Goal: Information Seeking & Learning: Learn about a topic

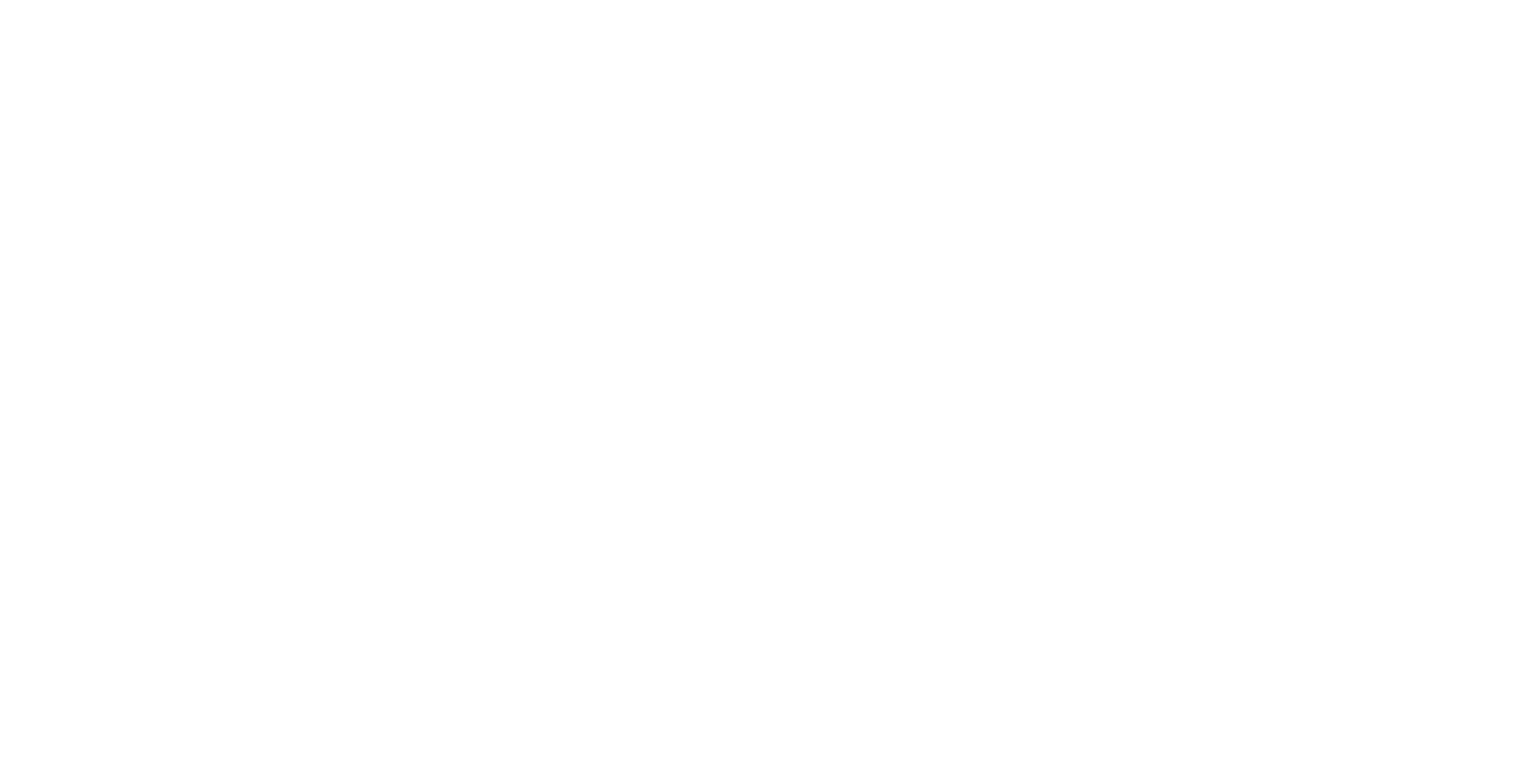
select select "*"
select select "**"
select select "****"
select select "*"
select select "**"
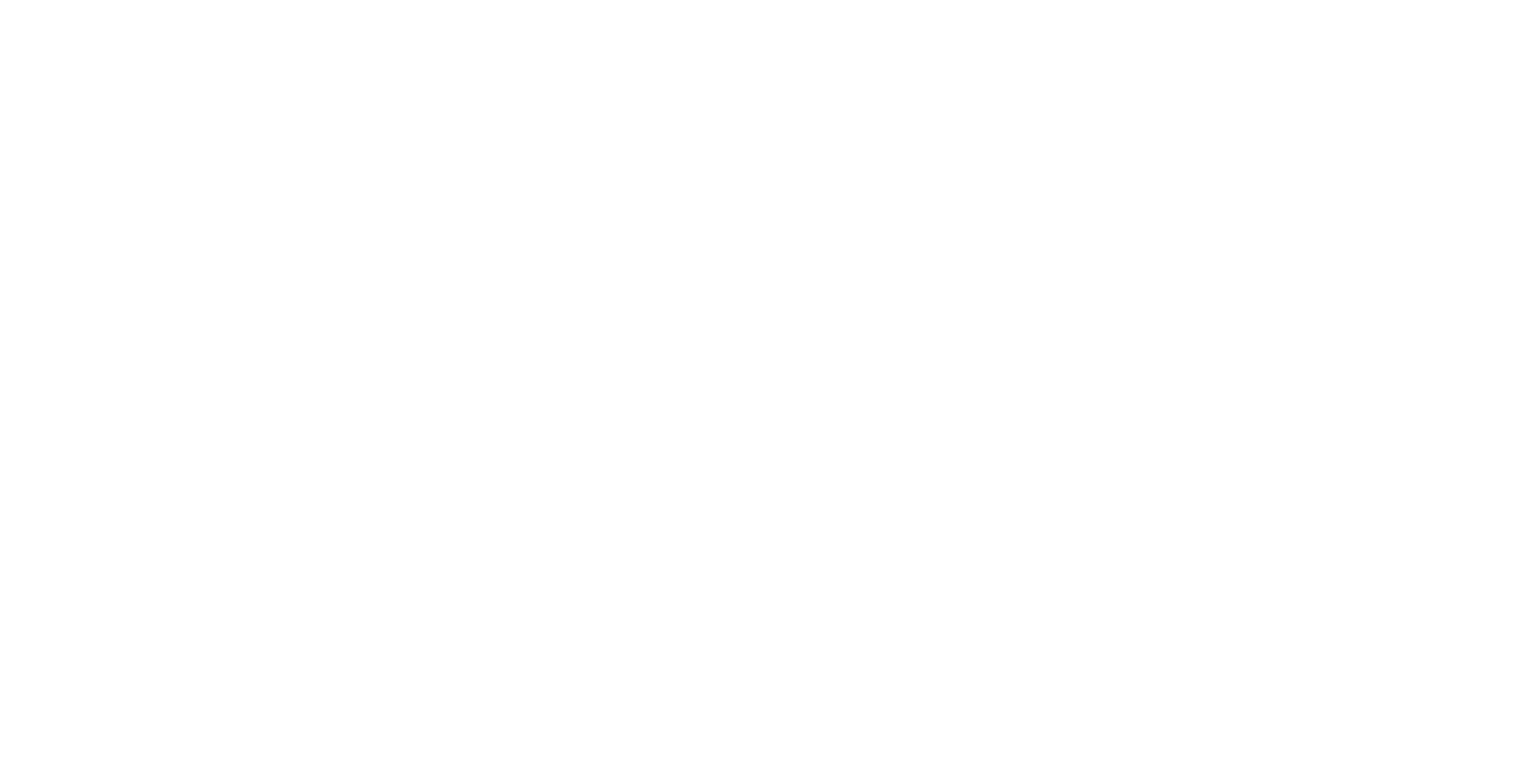
select select "****"
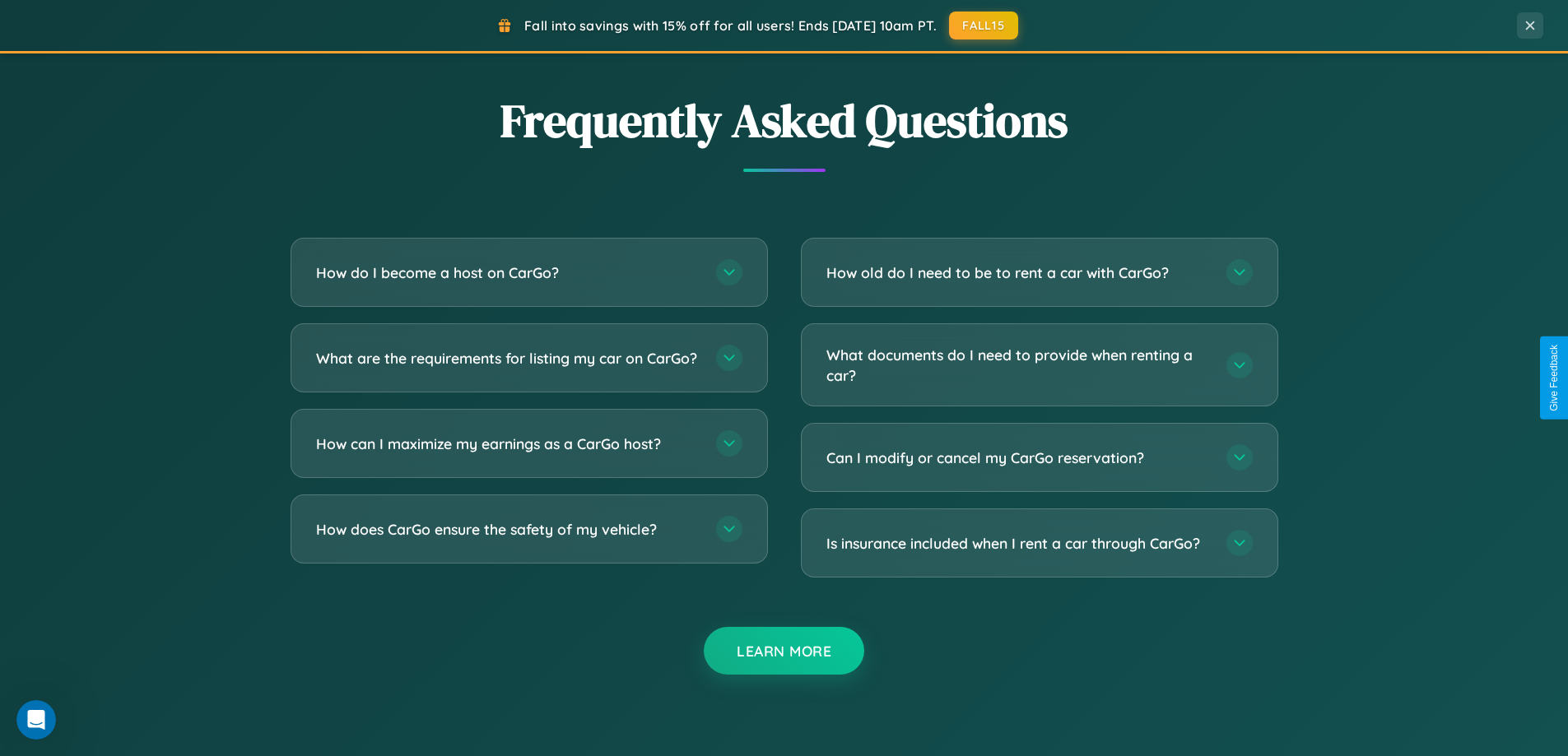
scroll to position [3185, 0]
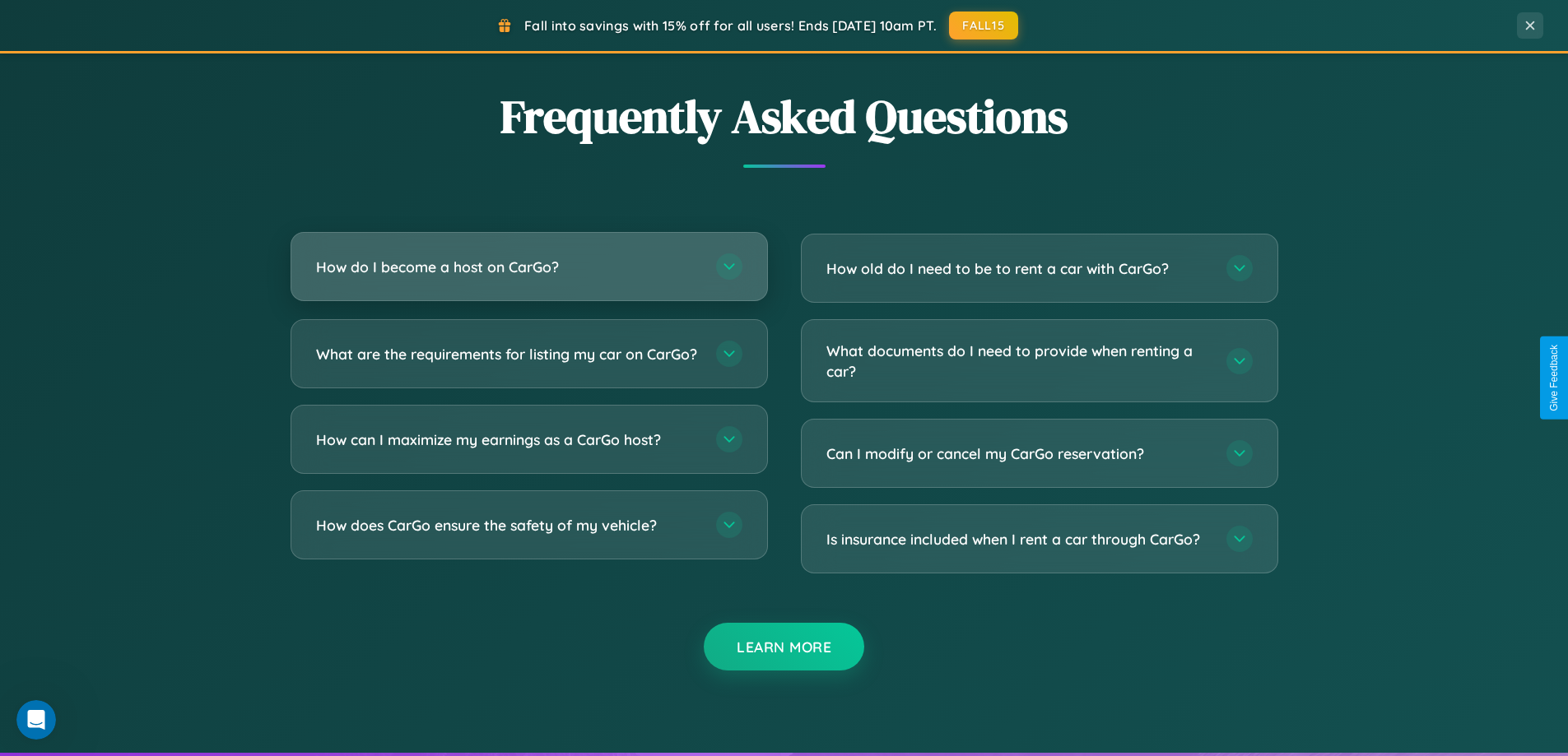
click at [528, 267] on h3 "How do I become a host on CarGo?" at bounding box center [507, 267] width 383 height 21
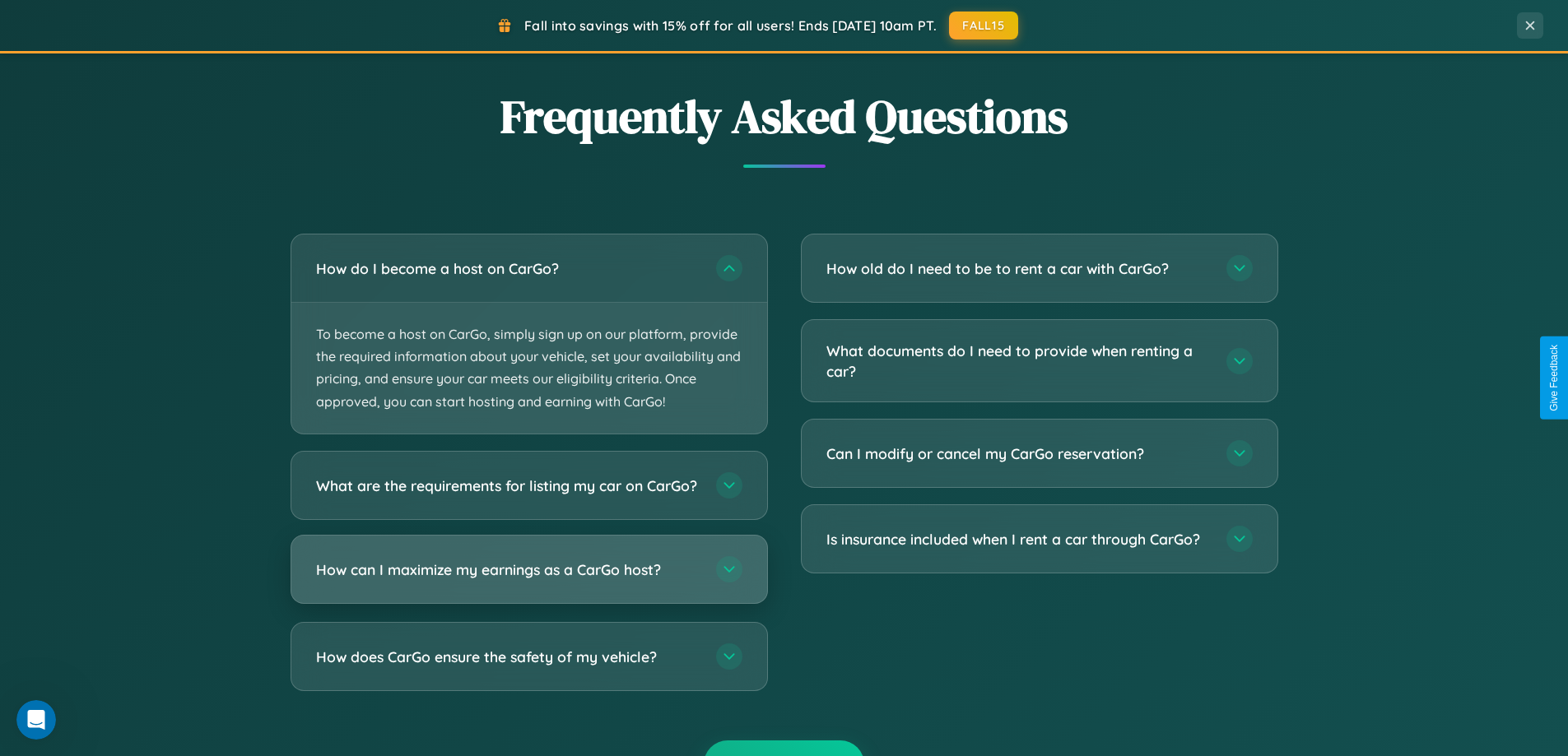
click at [528, 579] on h3 "How can I maximize my earnings as a CarGo host?" at bounding box center [507, 568] width 383 height 21
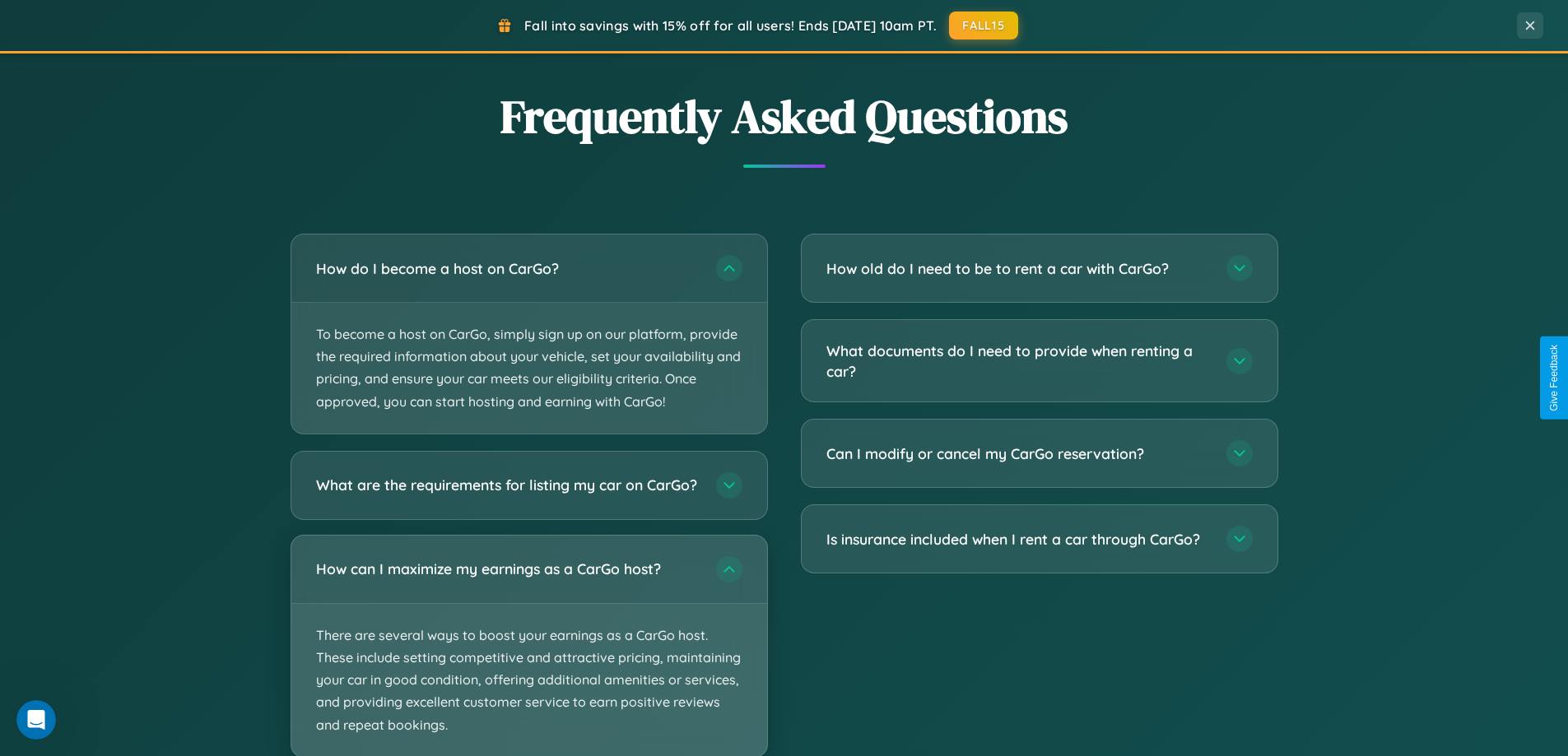
click at [528, 652] on p "There are several ways to boost your earnings as a CarGo host. These include se…" at bounding box center [528, 680] width 475 height 153
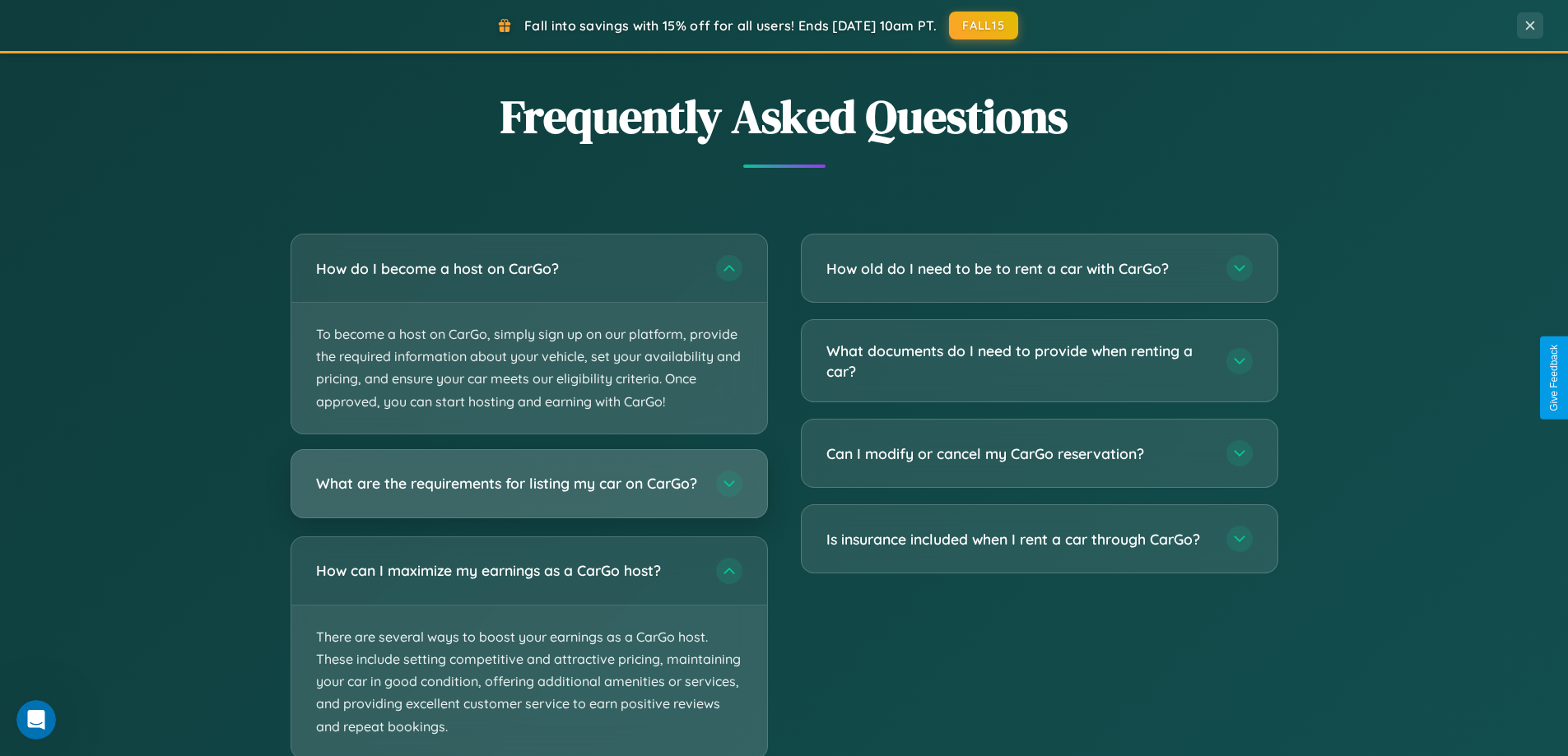
click at [528, 491] on h3 "What are the requirements for listing my car on CarGo?" at bounding box center [507, 483] width 383 height 21
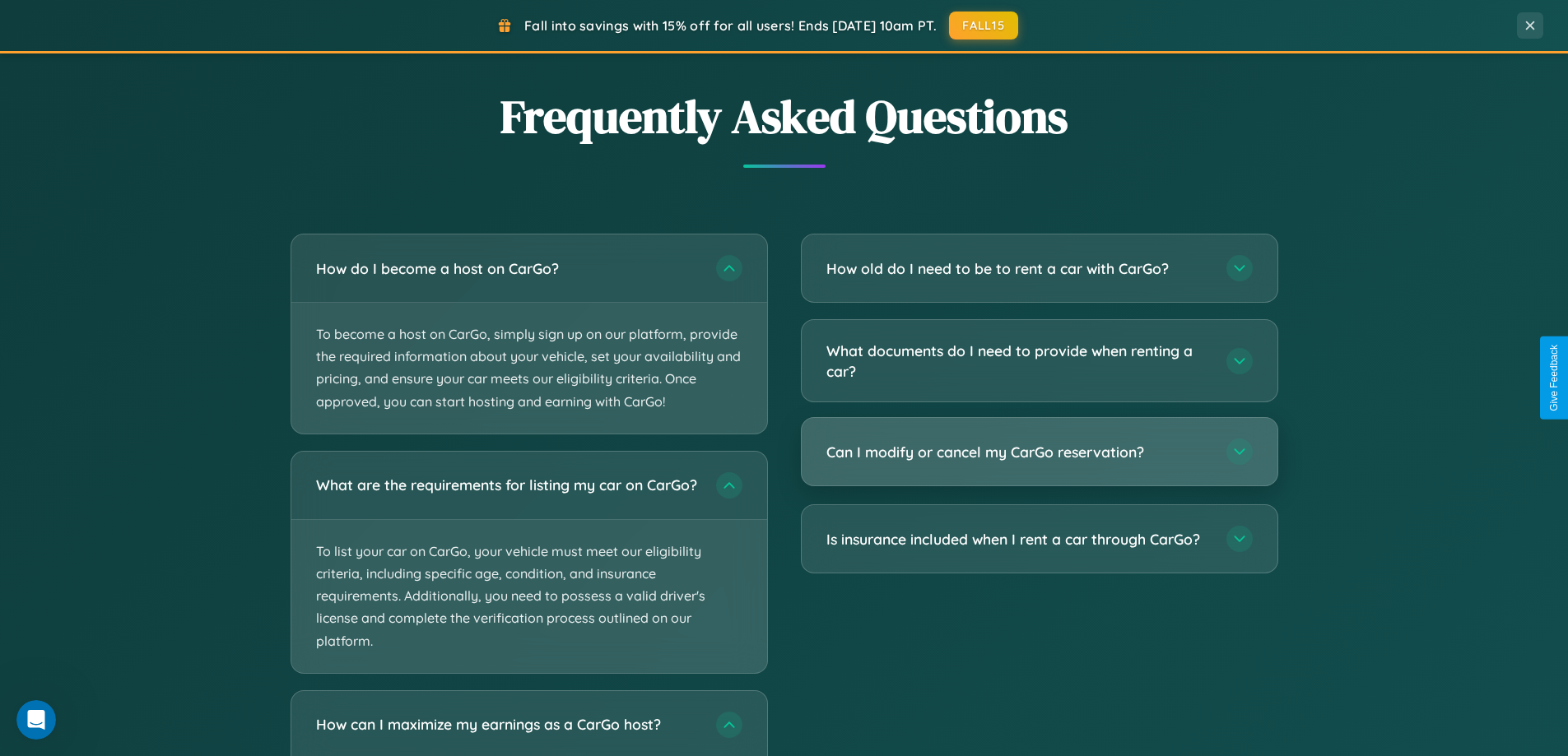
click at [1038, 453] on h3 "Can I modify or cancel my CarGo reservation?" at bounding box center [1017, 452] width 383 height 21
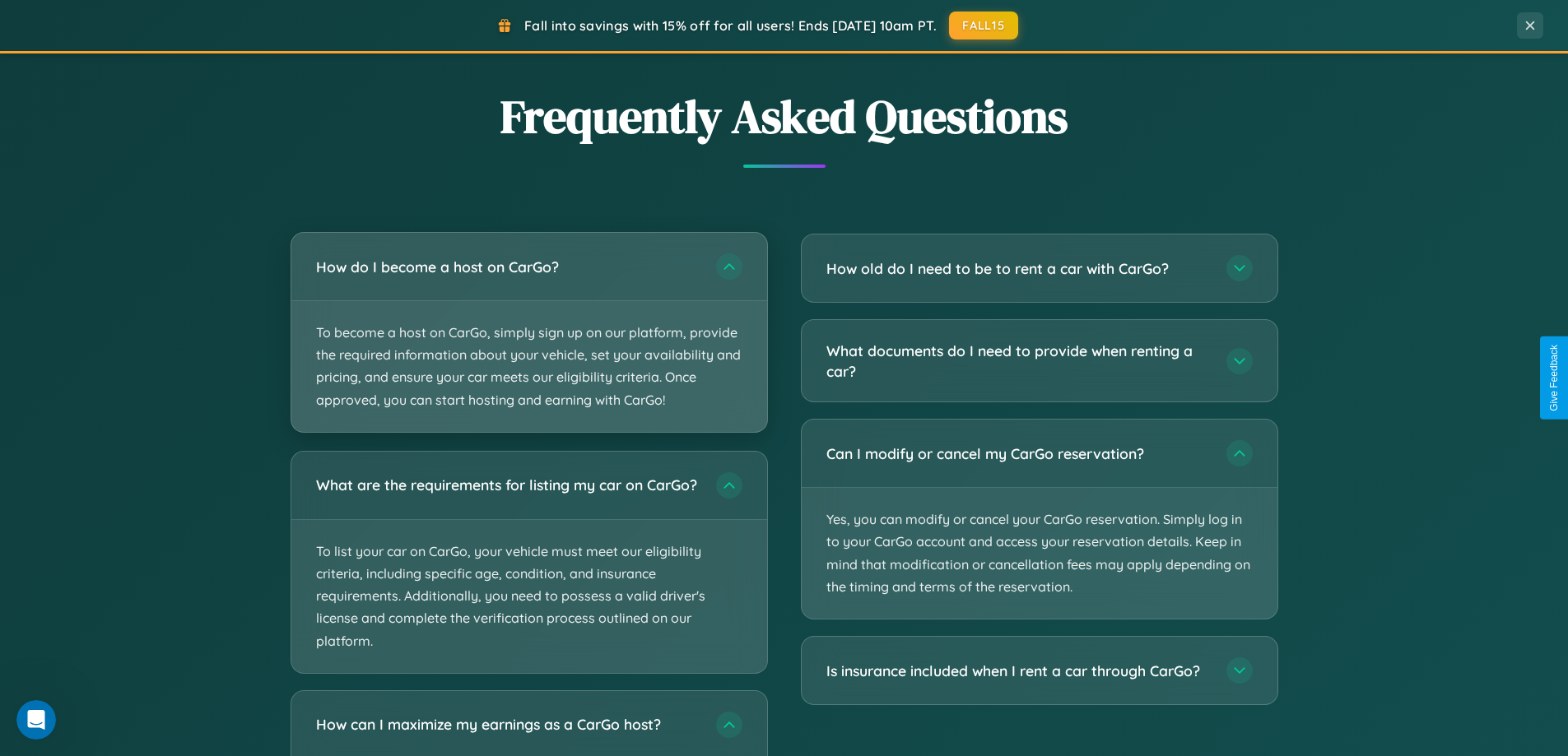
click at [528, 332] on p "To become a host on CarGo, simply sign up on our platform, provide the required…" at bounding box center [528, 366] width 475 height 131
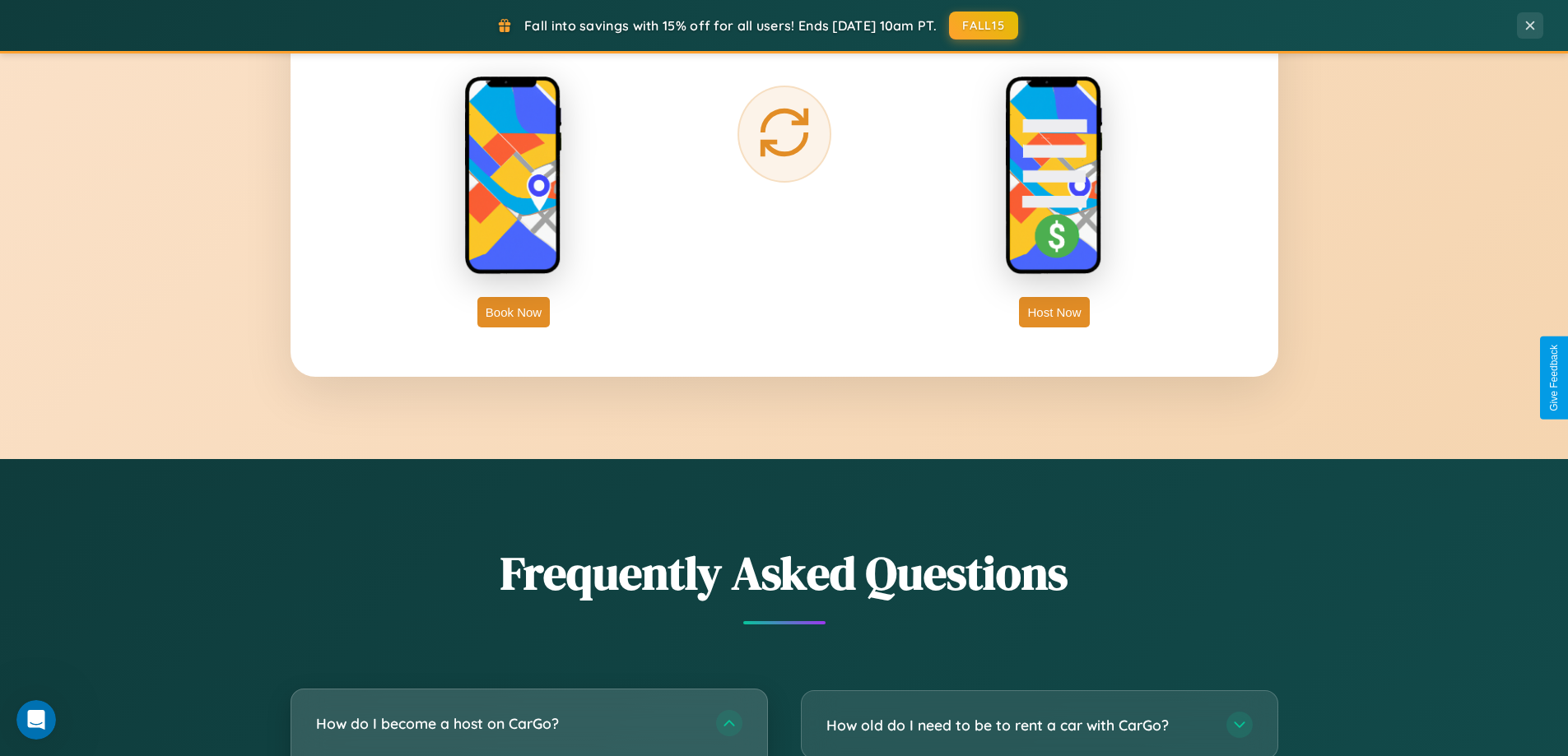
scroll to position [2663, 0]
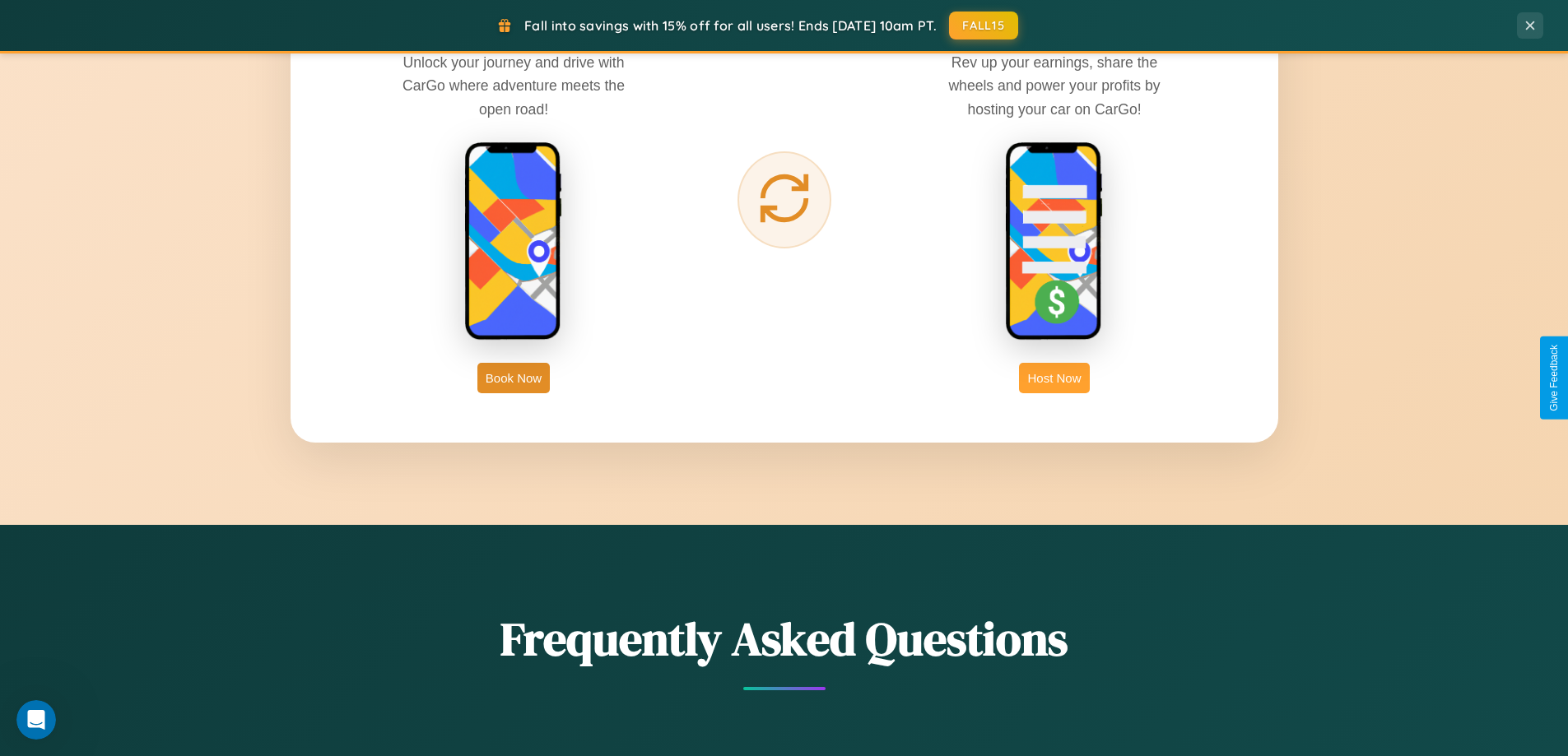
click at [1054, 377] on button "Host Now" at bounding box center [1053, 378] width 70 height 30
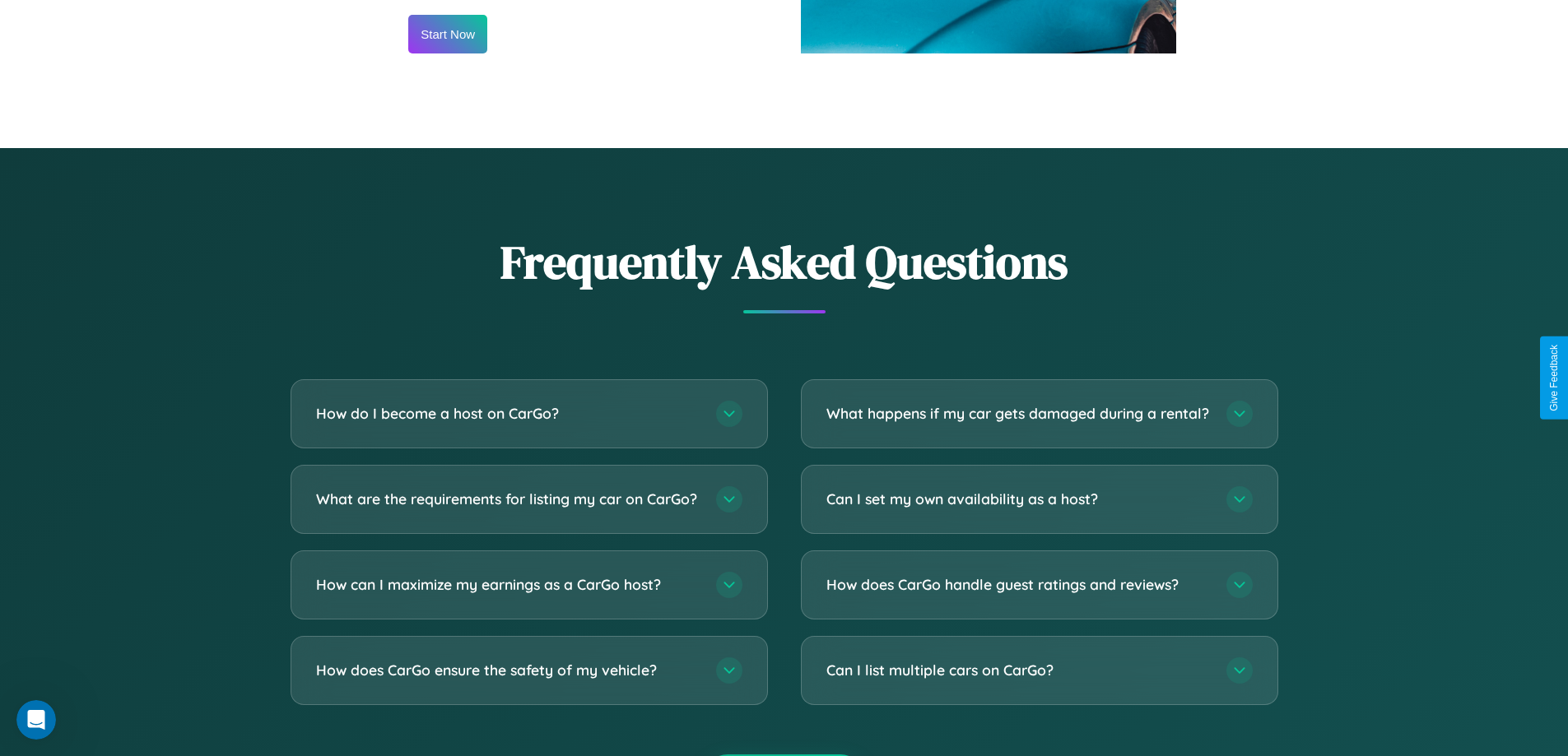
scroll to position [2224, 0]
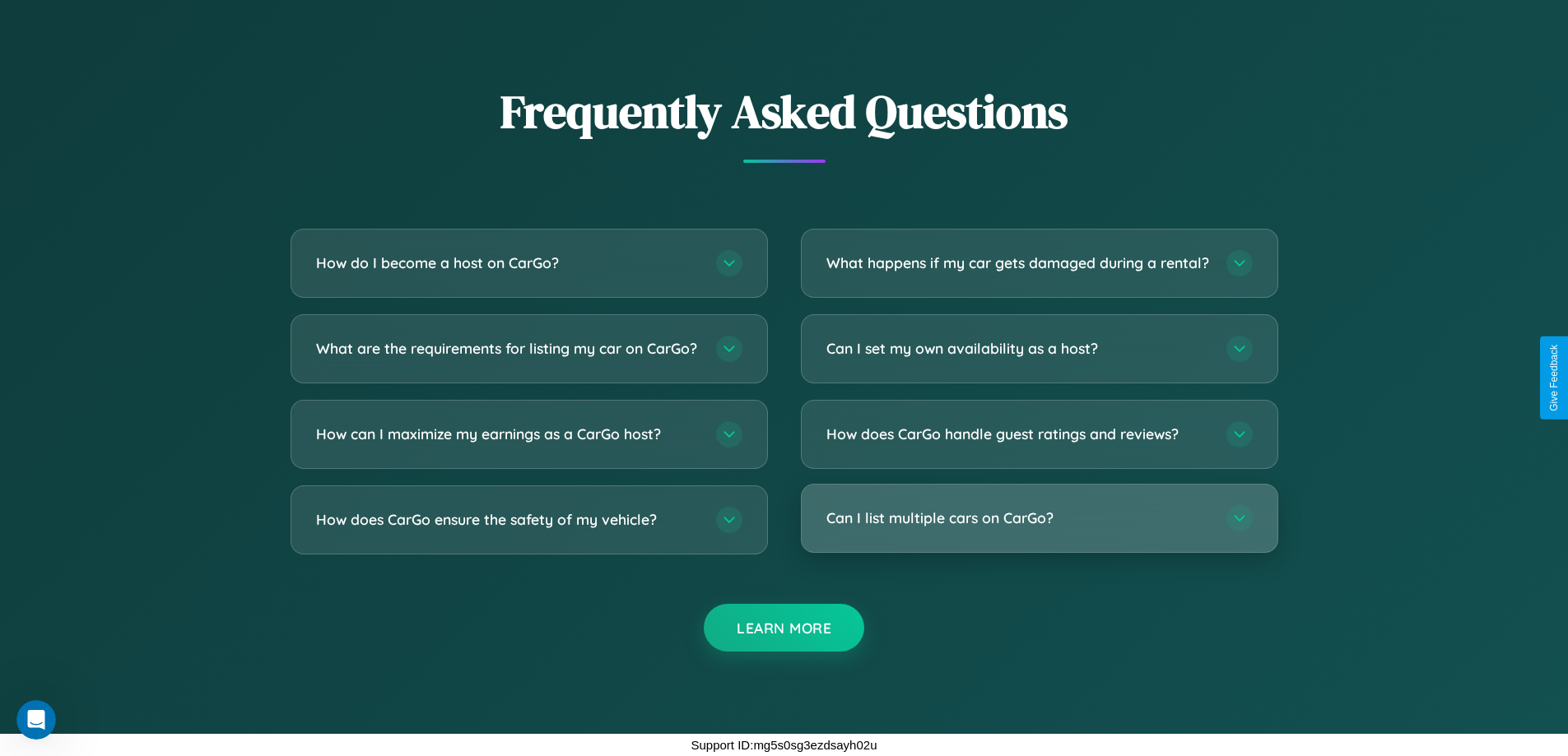
click at [1038, 518] on h3 "Can I list multiple cars on CarGo?" at bounding box center [1017, 518] width 383 height 21
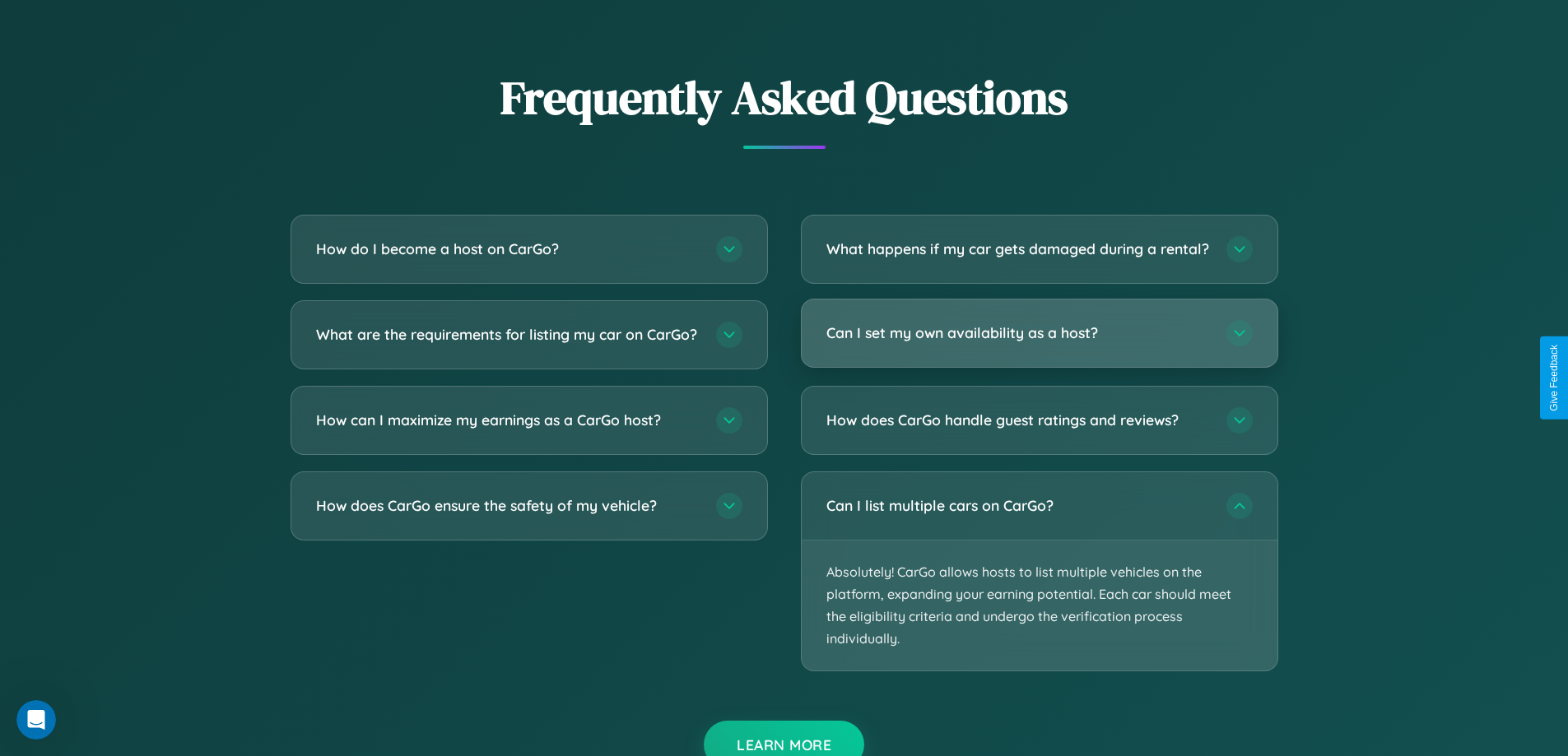
click at [1038, 343] on h3 "Can I set my own availability as a host?" at bounding box center [1017, 333] width 383 height 21
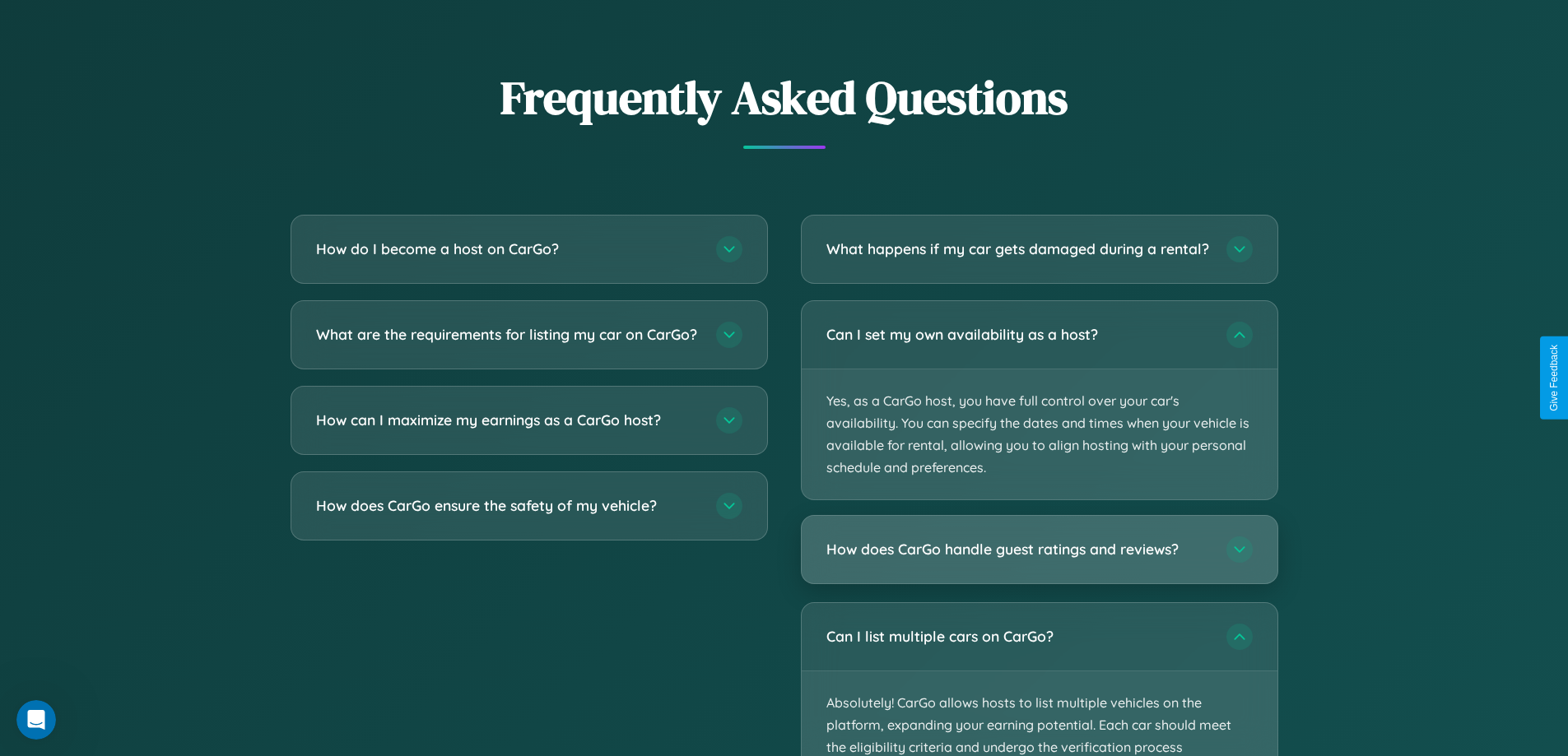
click at [1038, 560] on h3 "How does CarGo handle guest ratings and reviews?" at bounding box center [1017, 550] width 383 height 21
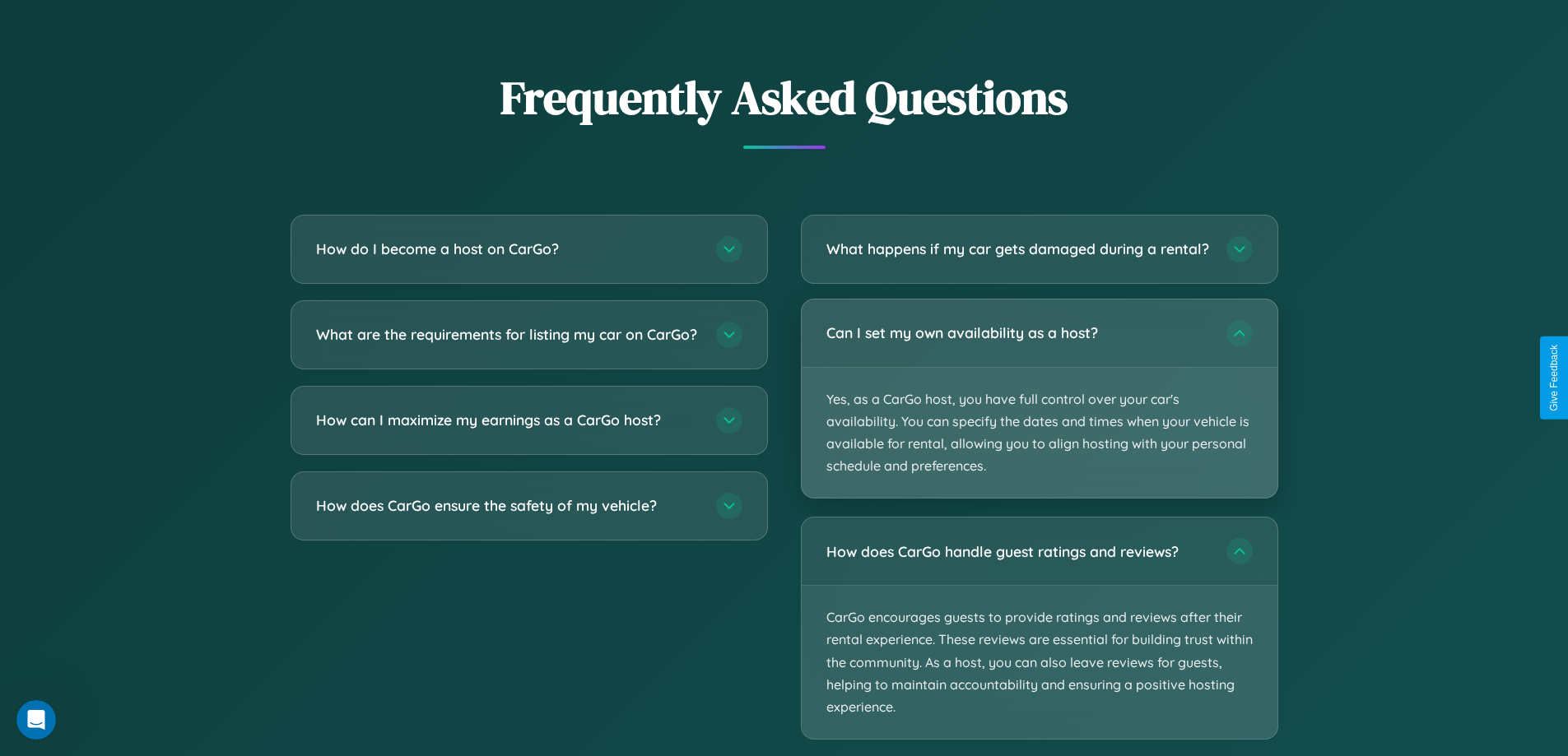
click at [1038, 413] on p "Yes, as a CarGo host, you have full control over your car's availability. You c…" at bounding box center [1039, 433] width 475 height 131
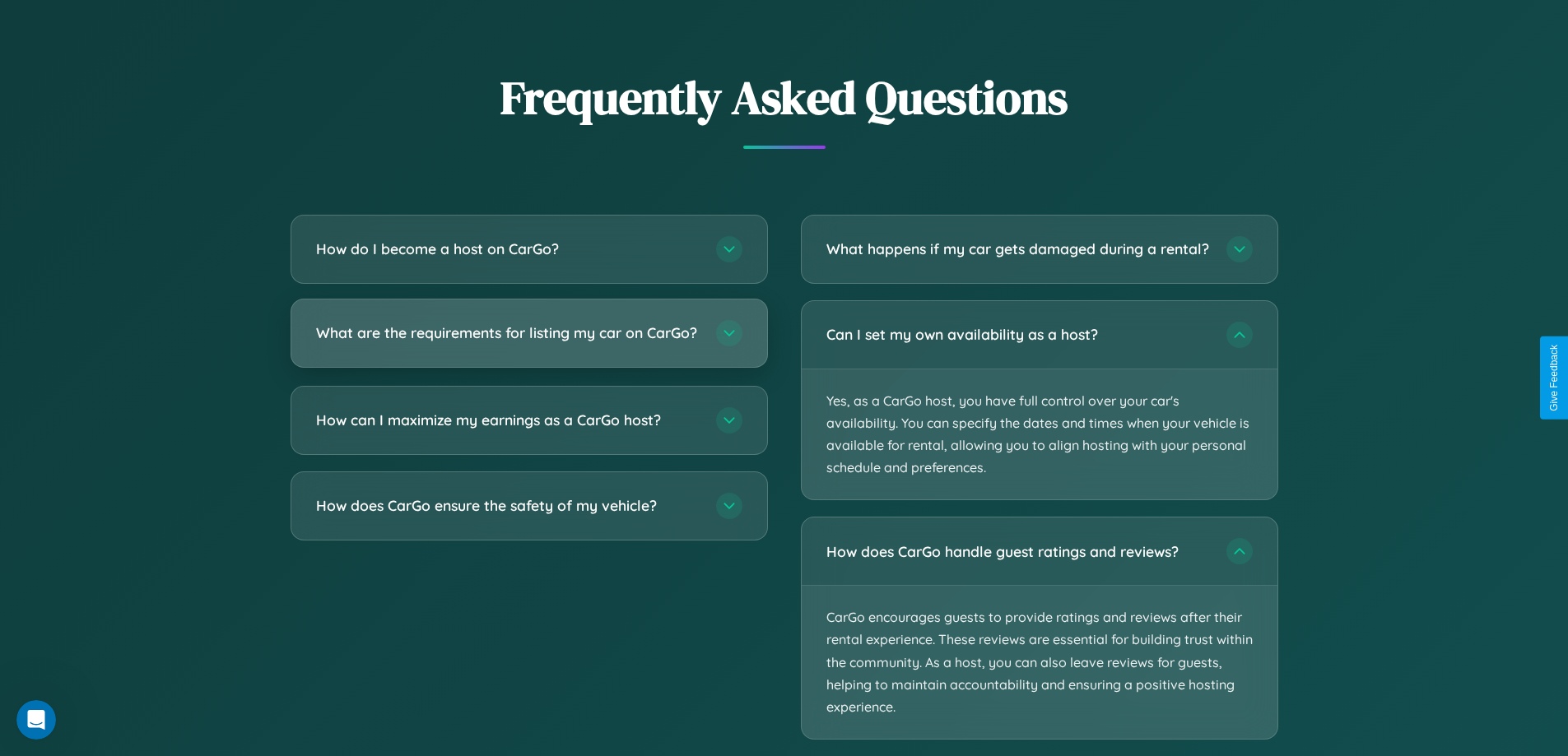
click at [528, 339] on h3 "What are the requirements for listing my car on CarGo?" at bounding box center [507, 333] width 383 height 21
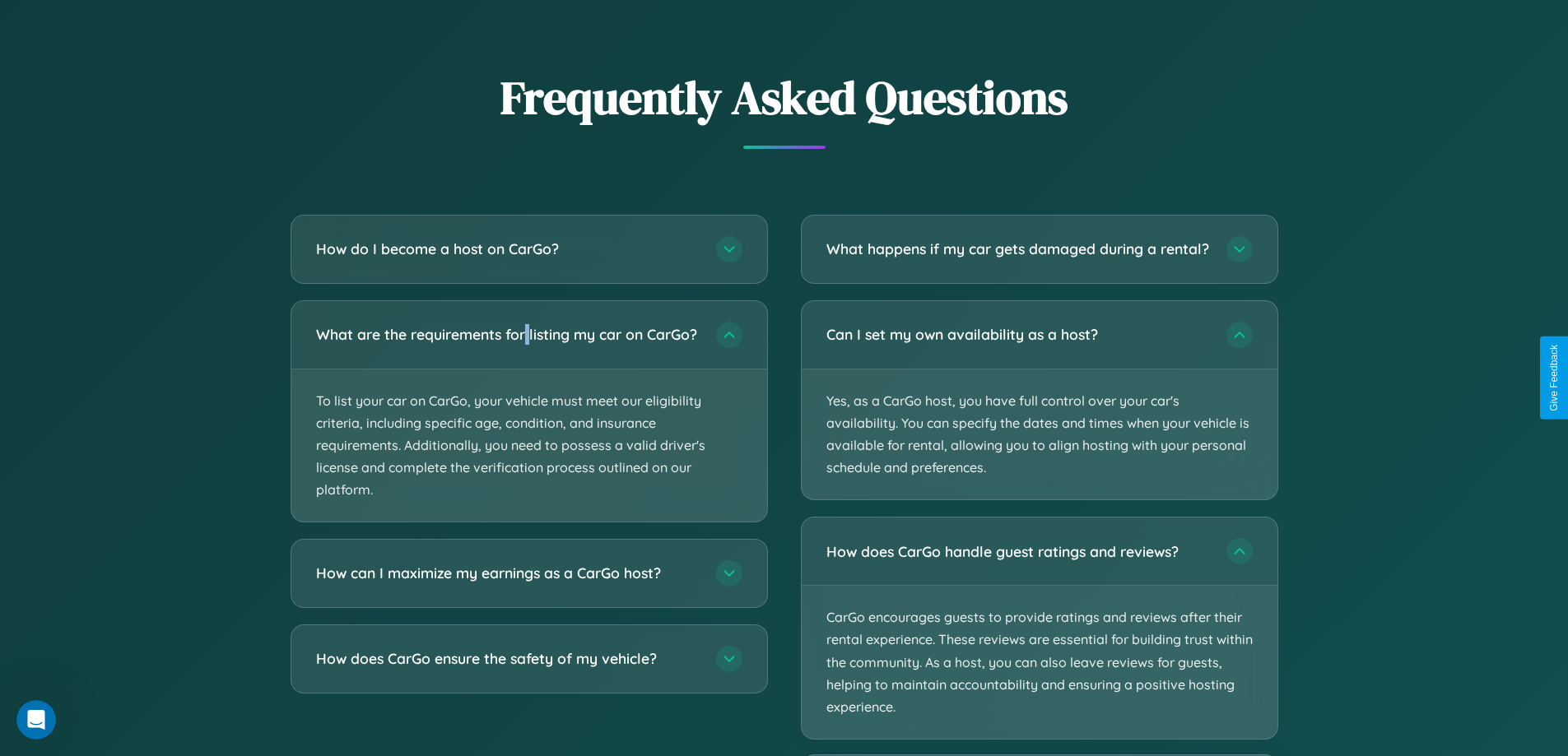
scroll to position [2438, 0]
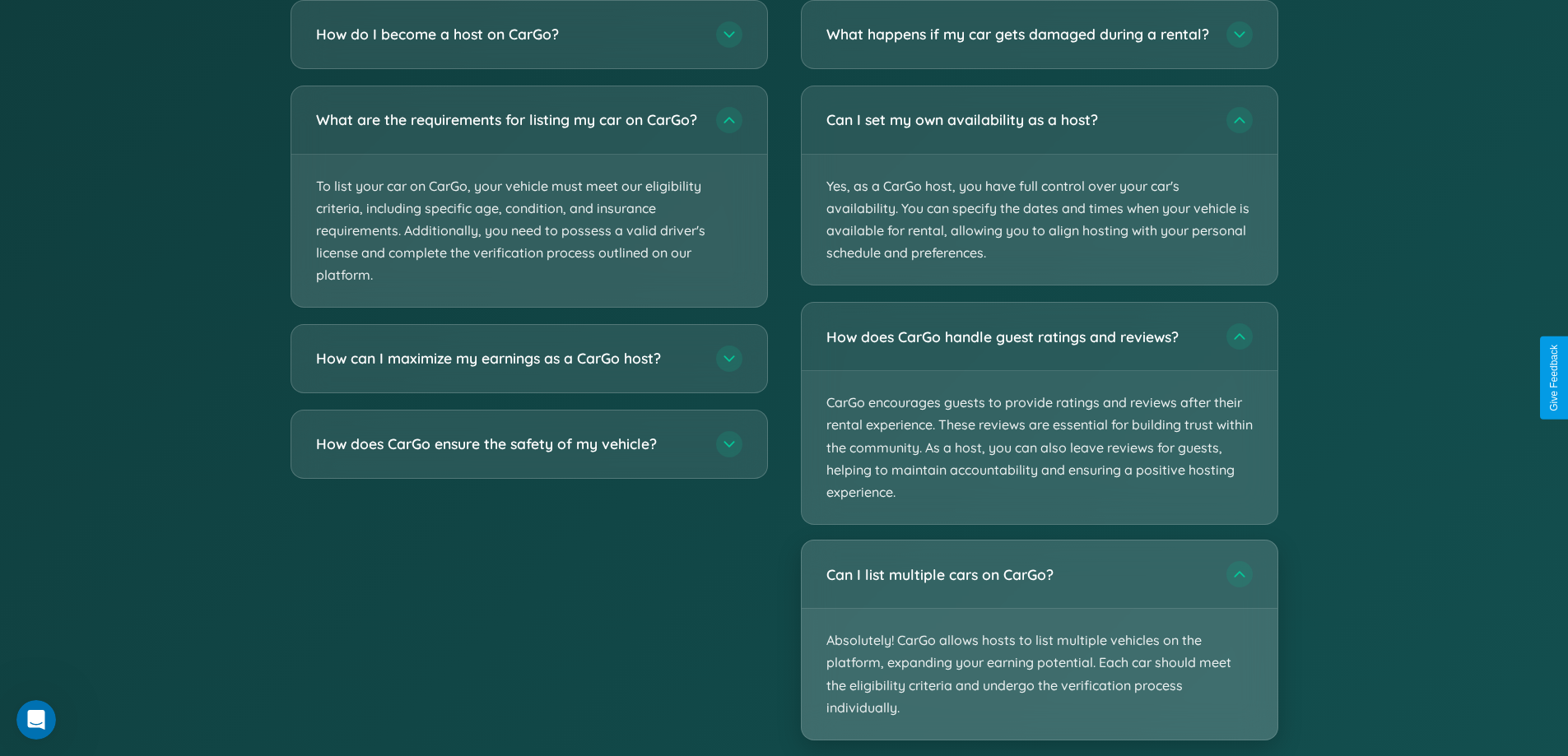
click at [1038, 655] on p "Absolutely! CarGo allows hosts to list multiple vehicles on the platform, expan…" at bounding box center [1039, 674] width 475 height 131
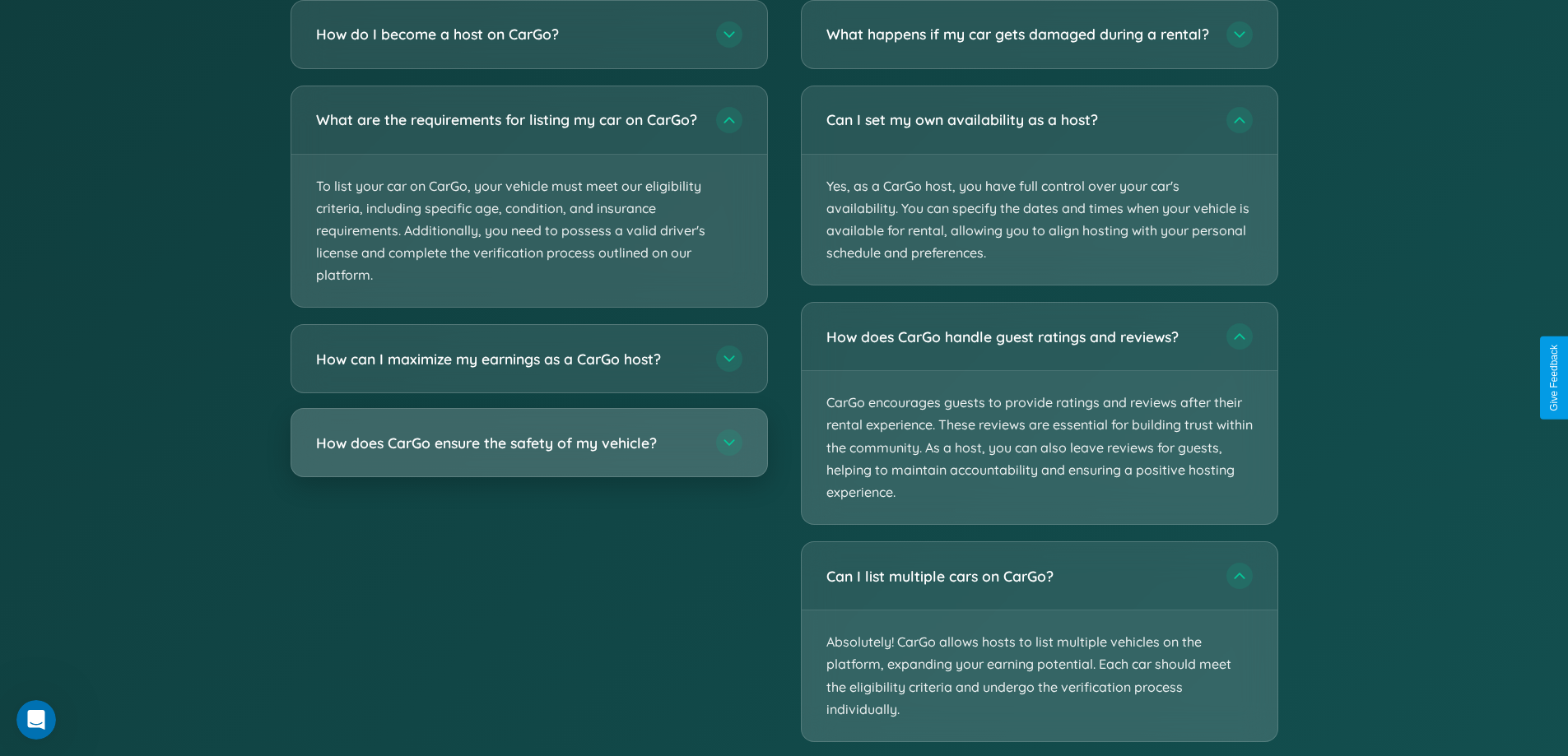
click at [528, 453] on h3 "How does CarGo ensure the safety of my vehicle?" at bounding box center [507, 443] width 383 height 21
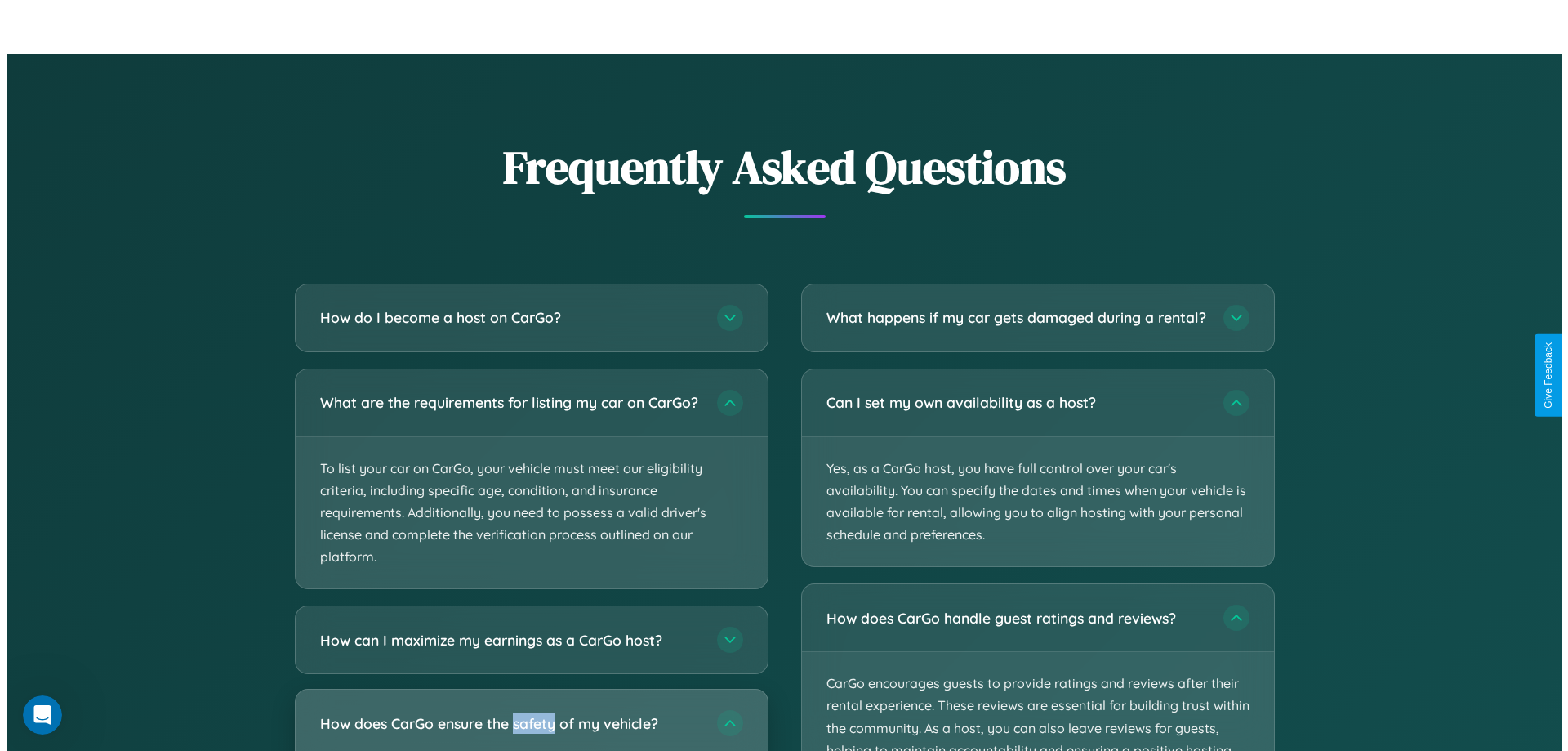
scroll to position [1703, 0]
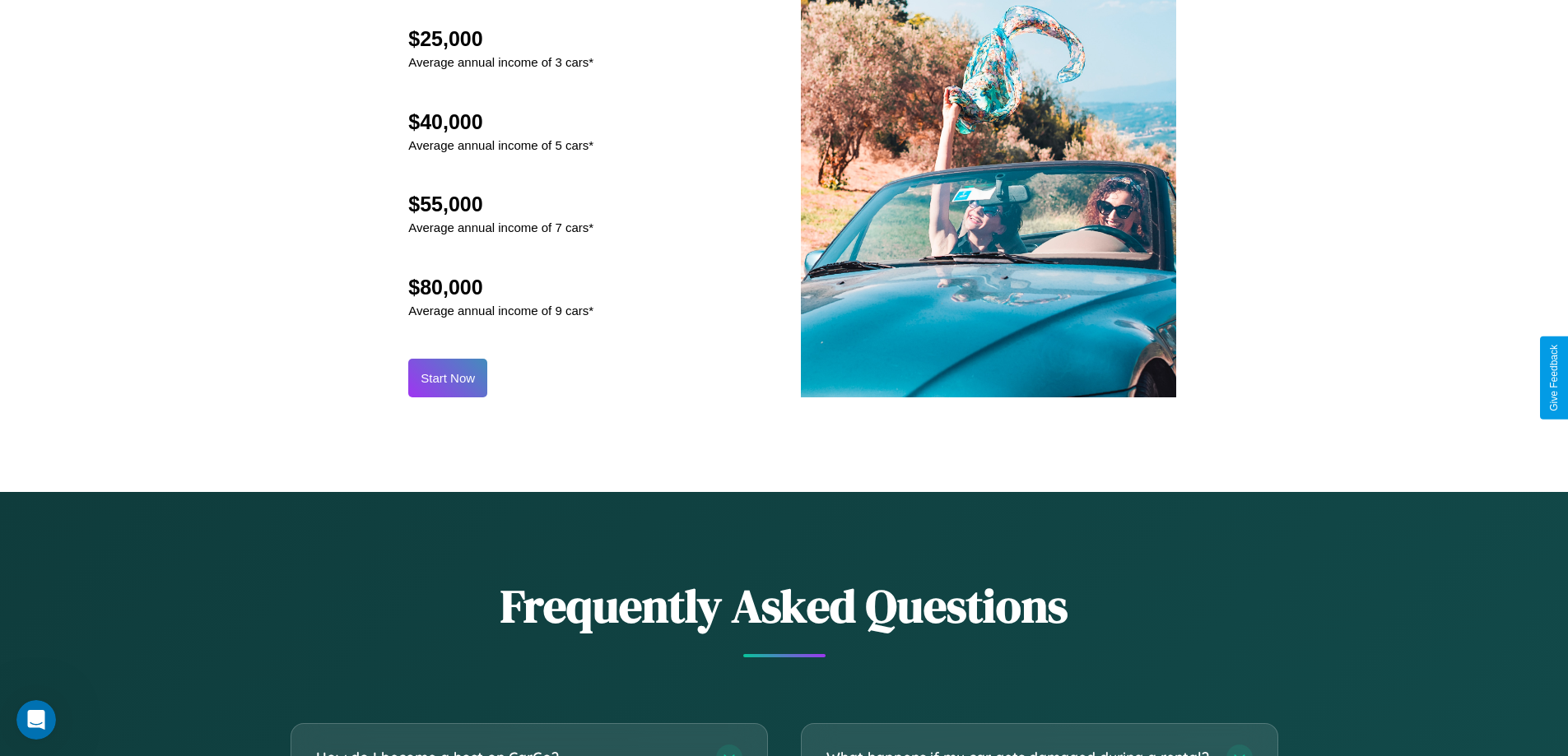
click at [448, 377] on button "Start Now" at bounding box center [448, 378] width 79 height 39
